Goal: Information Seeking & Learning: Learn about a topic

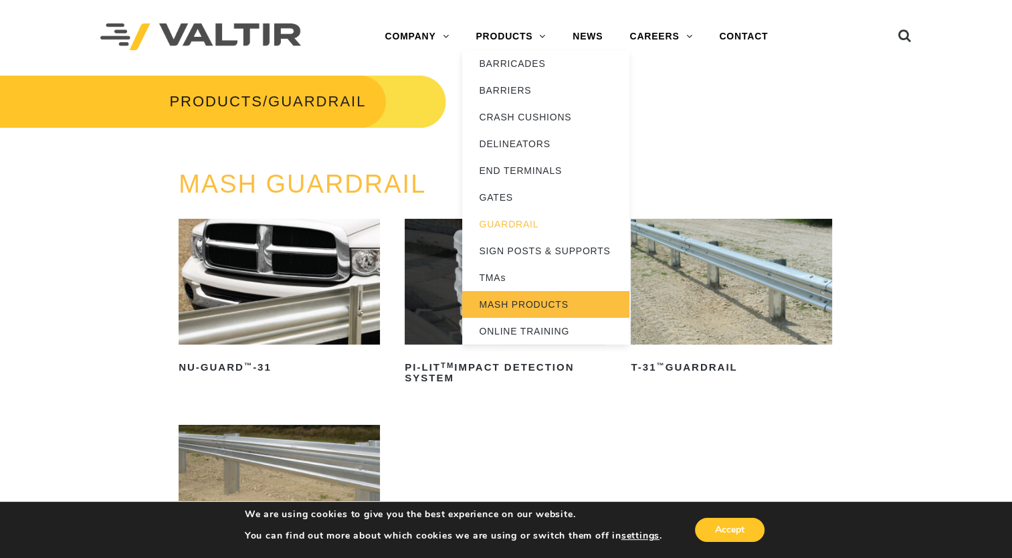
click at [506, 304] on link "MASH PRODUCTS" at bounding box center [545, 304] width 167 height 27
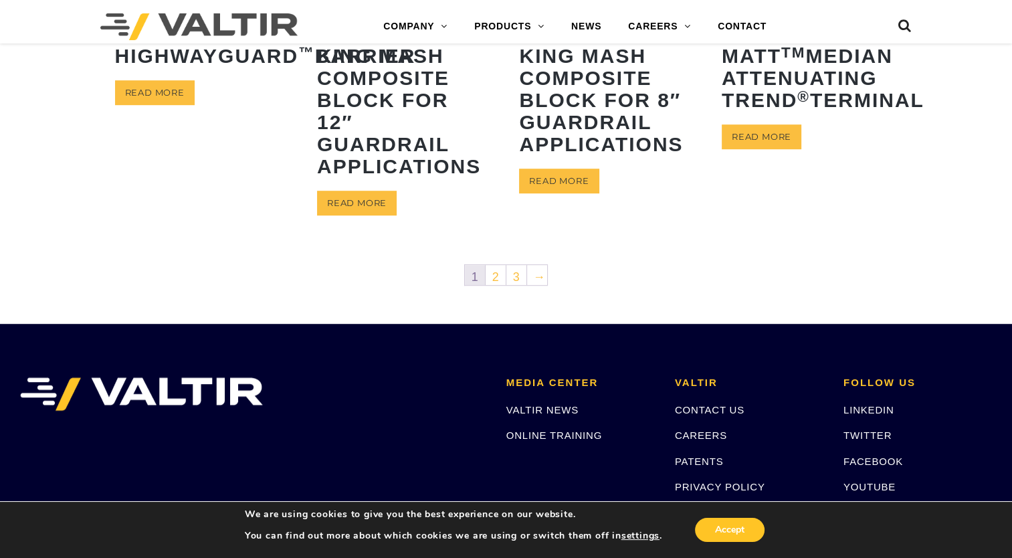
scroll to position [669, 0]
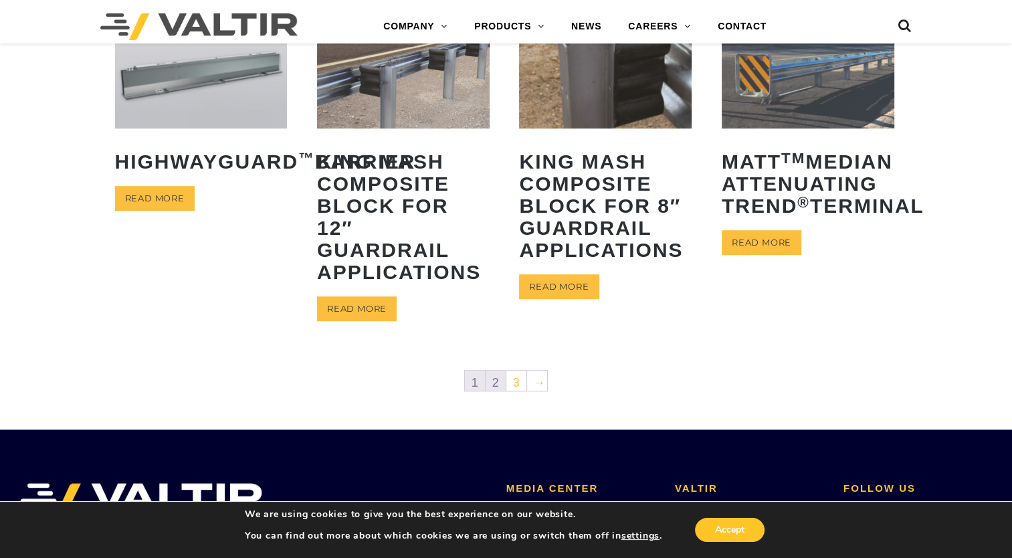
click at [490, 385] on link "2" at bounding box center [496, 381] width 20 height 20
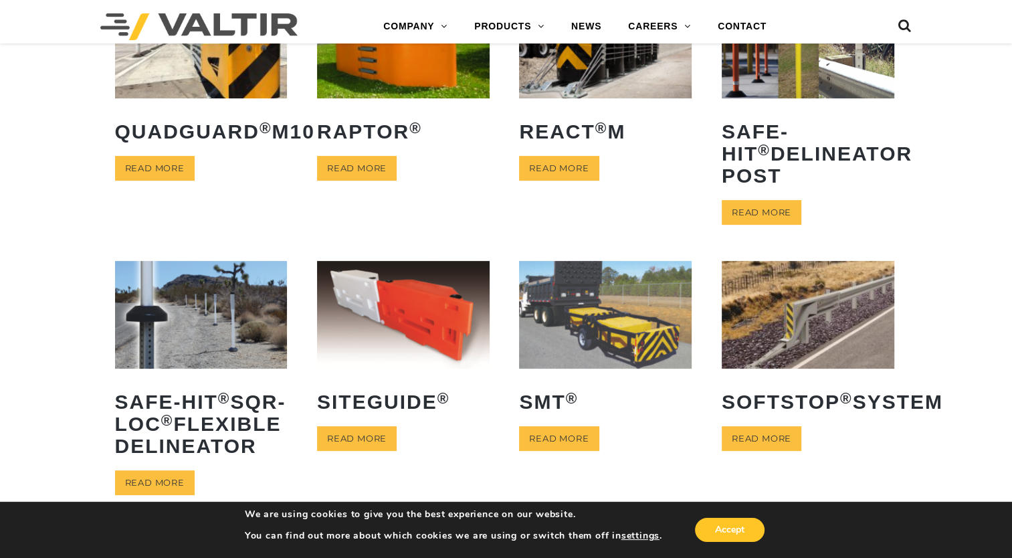
scroll to position [736, 0]
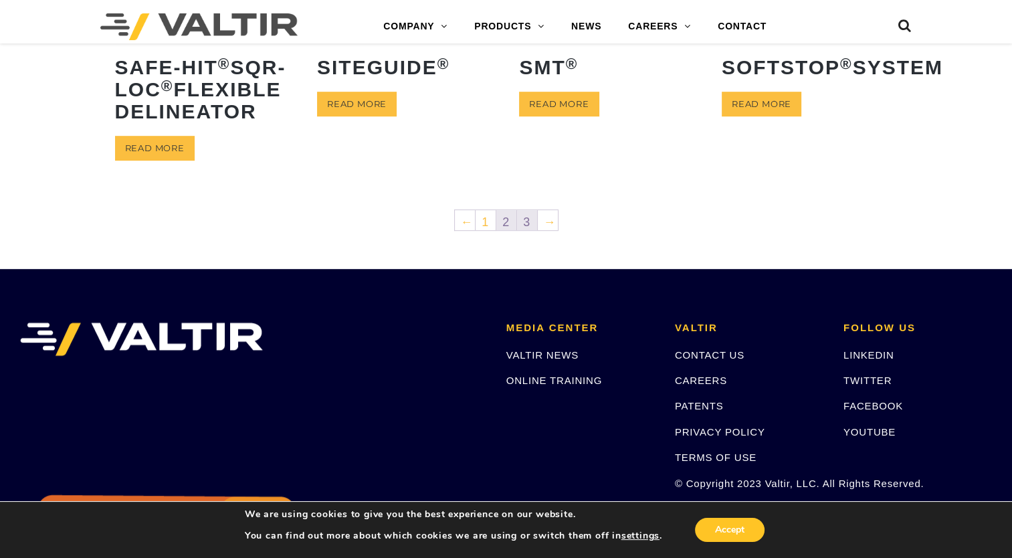
click at [527, 230] on link "3" at bounding box center [527, 220] width 20 height 20
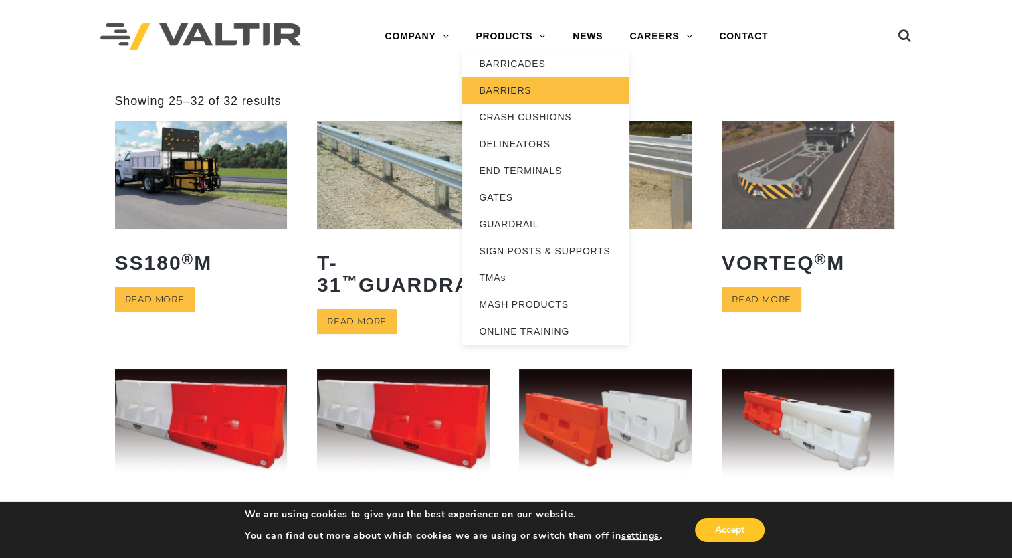
click at [523, 86] on link "BARRIERS" at bounding box center [545, 90] width 167 height 27
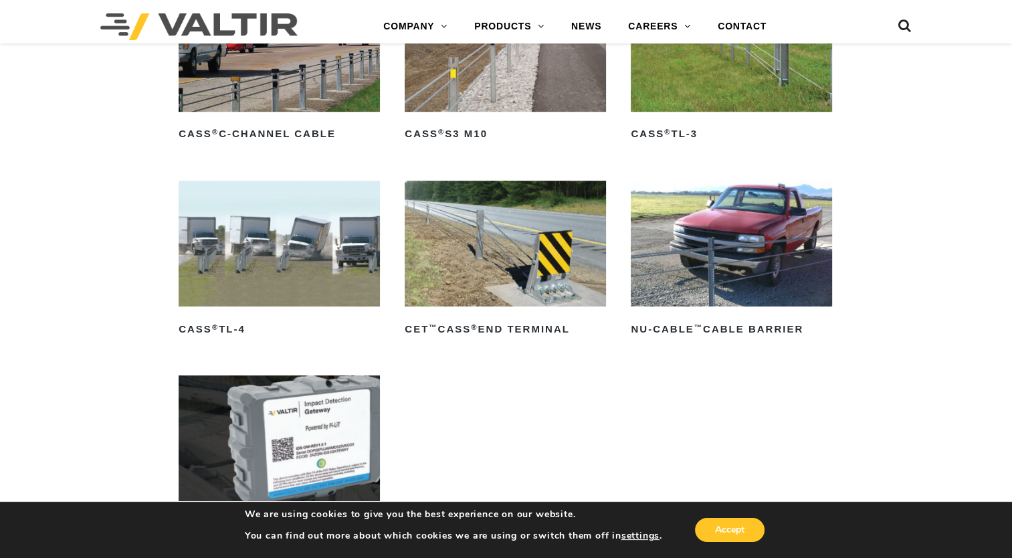
scroll to position [602, 0]
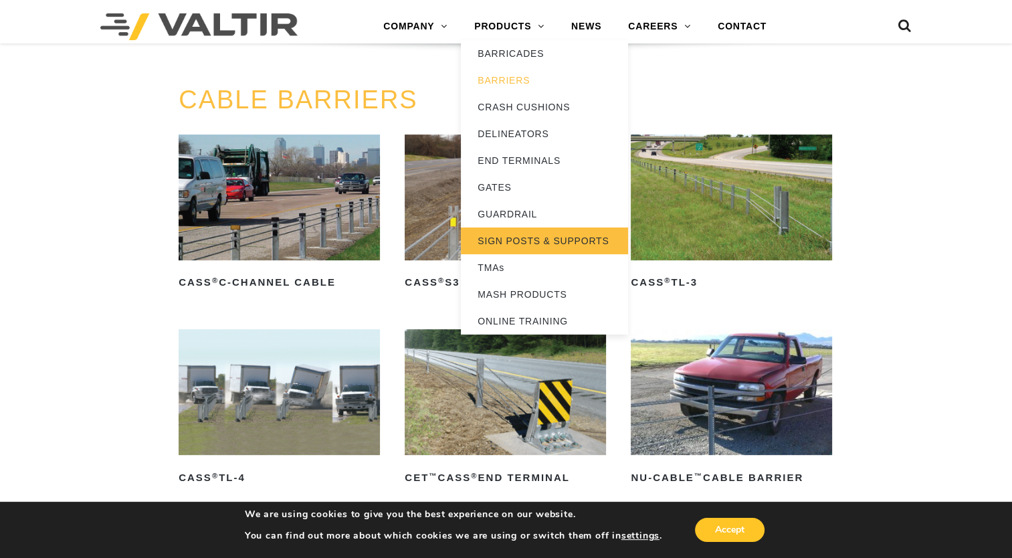
click at [530, 244] on link "SIGN POSTS & SUPPORTS" at bounding box center [544, 241] width 167 height 27
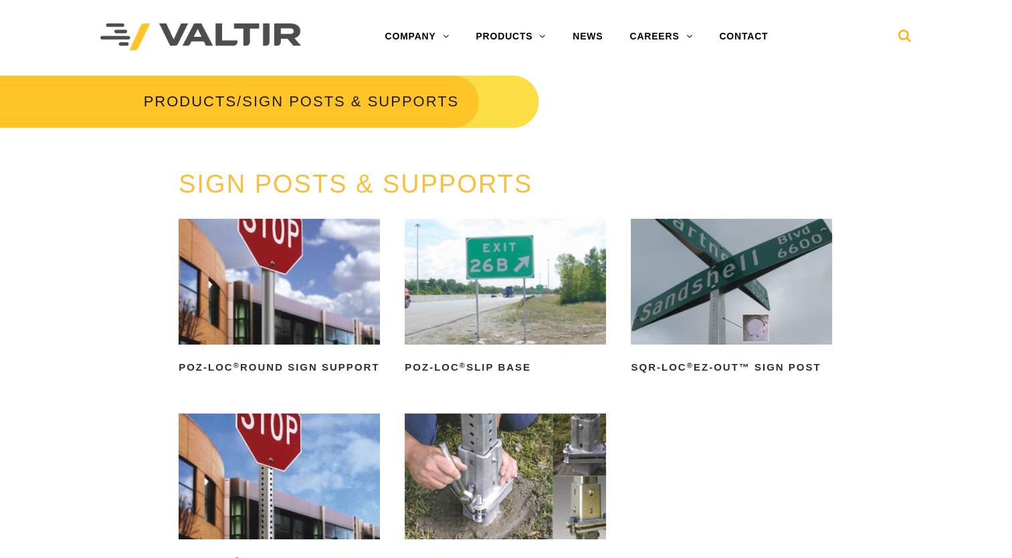
click at [901, 35] on icon at bounding box center [905, 39] width 13 height 20
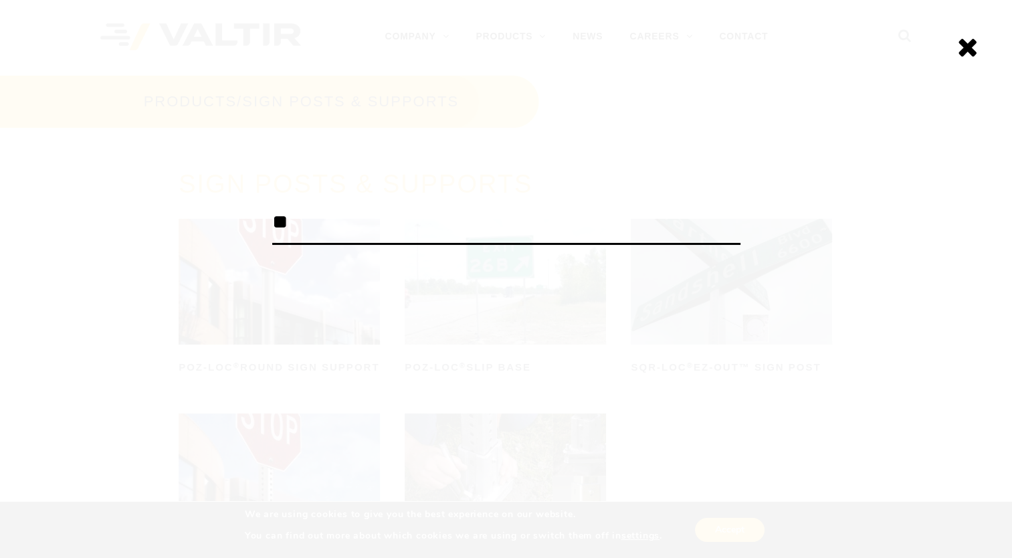
type input "**"
click input "******" at bounding box center [0, 0] width 0 height 0
